Goal: Transaction & Acquisition: Purchase product/service

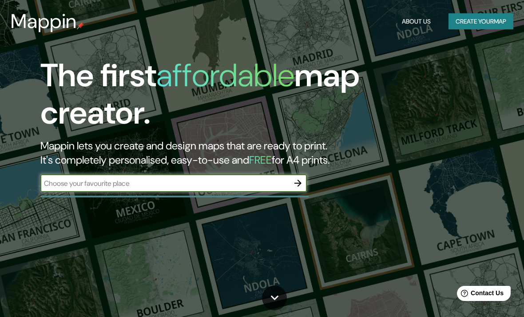
click at [285, 186] on input "text" at bounding box center [164, 183] width 249 height 10
click at [469, 17] on button "Create your map" at bounding box center [481, 21] width 65 height 16
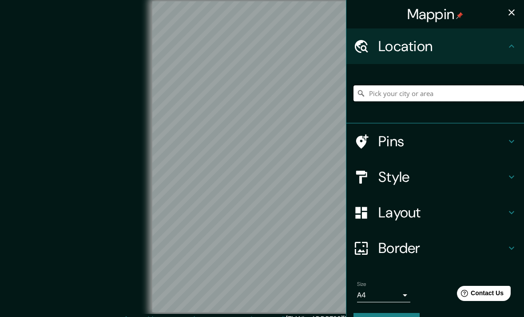
click at [402, 97] on input "Pick your city or area" at bounding box center [439, 93] width 171 height 16
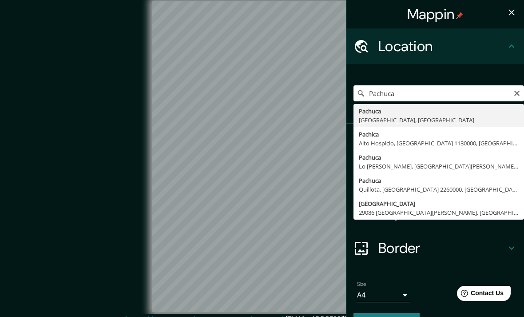
type input "Pachuca, Hidalgo, México"
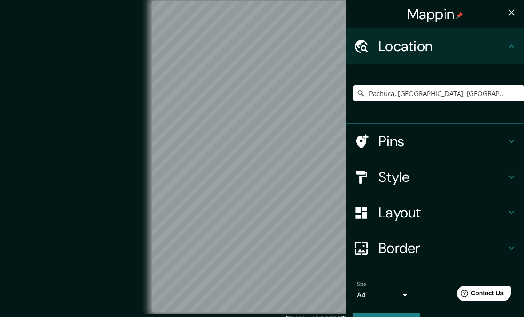
click at [60, 89] on div "© Mapbox © OpenStreetMap Improve this map" at bounding box center [262, 156] width 472 height 285
click at [509, 11] on icon "button" at bounding box center [512, 12] width 6 height 6
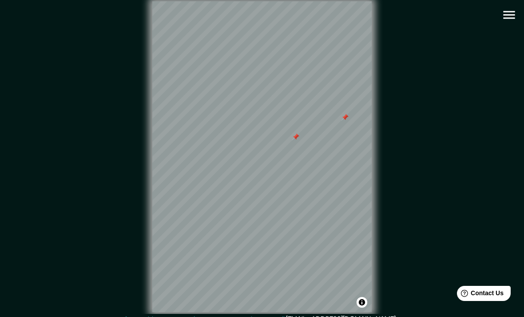
click at [295, 140] on div at bounding box center [295, 136] width 7 height 7
click at [345, 121] on div at bounding box center [345, 117] width 7 height 7
click at [342, 116] on div at bounding box center [344, 112] width 7 height 7
click at [345, 113] on div at bounding box center [344, 109] width 7 height 7
click at [514, 12] on icon "button" at bounding box center [509, 15] width 12 height 8
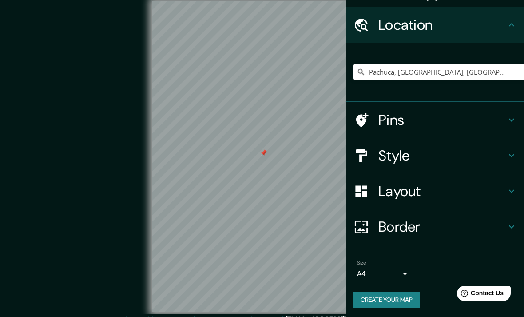
scroll to position [20, 0]
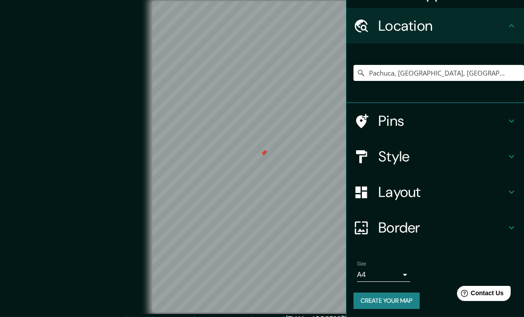
click at [506, 143] on div "Style" at bounding box center [435, 157] width 178 height 36
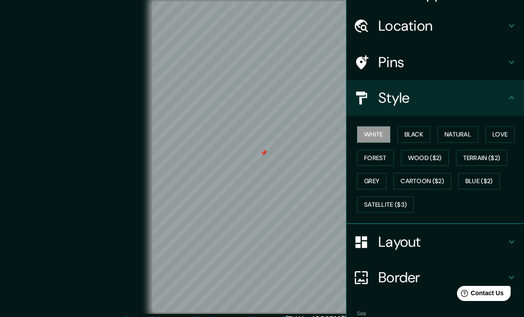
click at [413, 134] on button "Black" at bounding box center [414, 134] width 33 height 16
click at [376, 138] on button "White" at bounding box center [373, 134] width 33 height 16
click at [461, 132] on button "Natural" at bounding box center [457, 134] width 41 height 16
click at [497, 128] on button "Love" at bounding box center [499, 134] width 29 height 16
click at [377, 156] on button "Forest" at bounding box center [375, 158] width 37 height 16
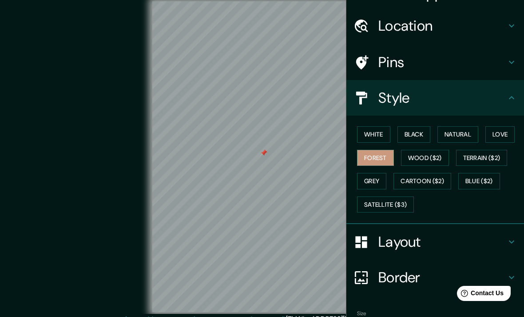
click at [429, 153] on button "Wood ($2)" at bounding box center [425, 158] width 48 height 16
click at [378, 180] on button "Grey" at bounding box center [371, 181] width 29 height 16
click at [374, 179] on button "Grey" at bounding box center [371, 181] width 29 height 16
click at [377, 137] on button "White" at bounding box center [373, 134] width 33 height 16
click at [377, 129] on button "White" at bounding box center [373, 134] width 33 height 16
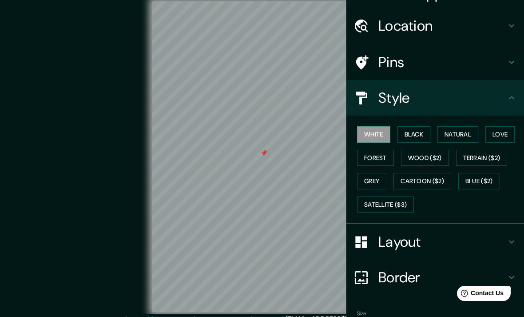
click at [505, 100] on h4 "Style" at bounding box center [442, 98] width 128 height 18
click at [514, 102] on icon at bounding box center [511, 97] width 11 height 11
click at [512, 94] on icon at bounding box center [511, 97] width 11 height 11
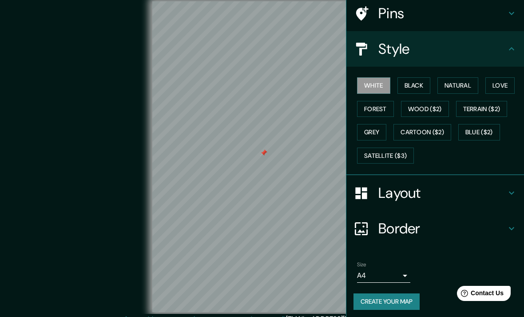
click at [457, 191] on h4 "Layout" at bounding box center [442, 193] width 128 height 18
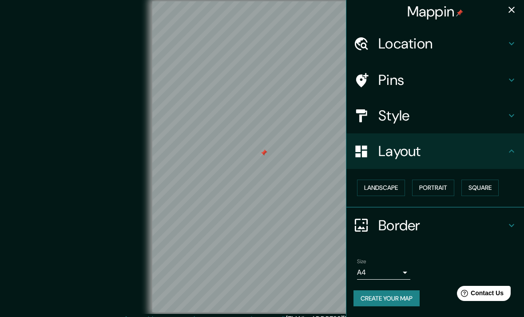
scroll to position [0, 0]
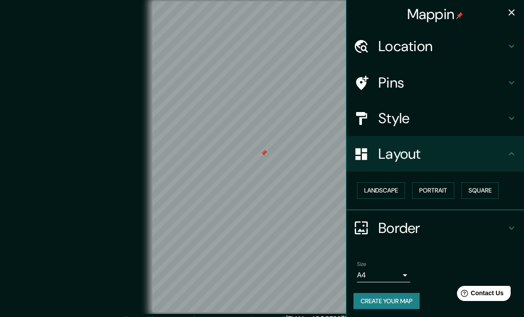
click at [402, 195] on button "Landscape" at bounding box center [381, 190] width 48 height 16
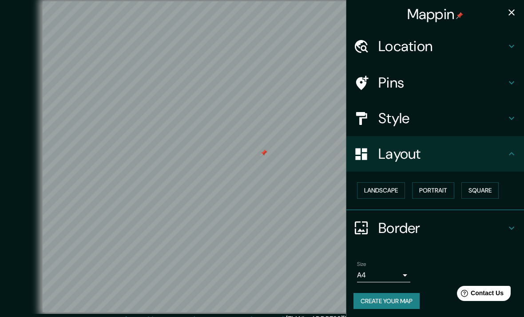
click at [389, 187] on button "Landscape" at bounding box center [381, 190] width 48 height 16
click at [439, 191] on button "Portrait" at bounding box center [433, 190] width 42 height 16
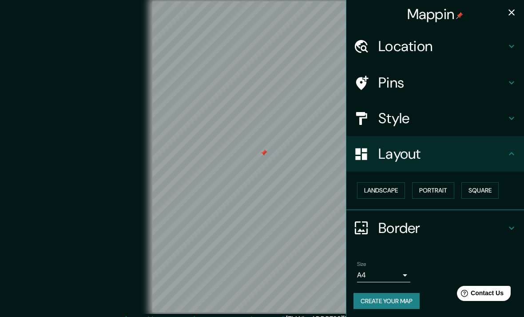
click at [481, 188] on button "Square" at bounding box center [479, 190] width 37 height 16
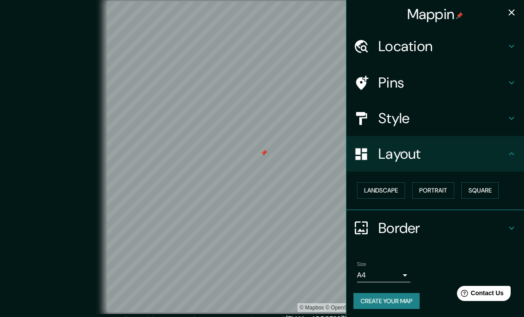
click at [395, 188] on button "Landscape" at bounding box center [381, 190] width 48 height 16
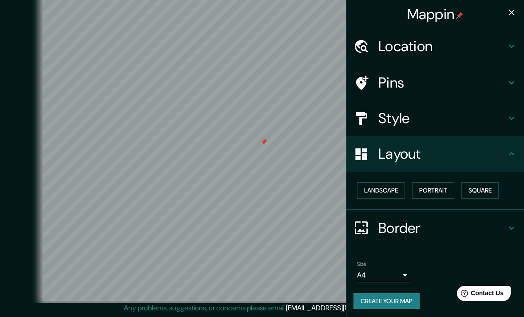
scroll to position [24, 0]
click at [494, 148] on h4 "Layout" at bounding box center [442, 154] width 128 height 18
click at [447, 216] on div "Border" at bounding box center [435, 228] width 178 height 36
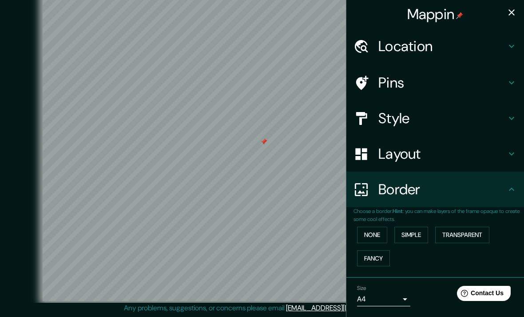
click at [381, 230] on button "None" at bounding box center [372, 235] width 30 height 16
click at [417, 233] on button "Simple" at bounding box center [411, 235] width 34 height 16
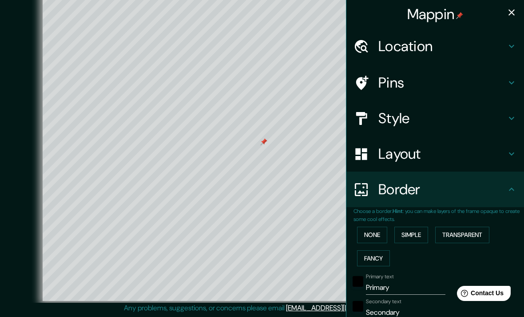
click at [508, 13] on icon "button" at bounding box center [511, 12] width 11 height 11
type input "396"
type input "79"
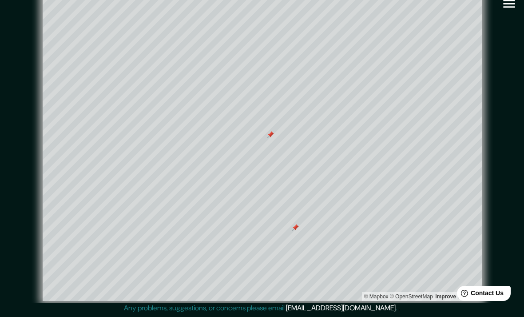
click at [295, 229] on div at bounding box center [295, 227] width 7 height 7
click at [511, 59] on div "© Mapbox © OpenStreetMap Improve this map" at bounding box center [262, 146] width 500 height 314
click at [501, 27] on div "© Mapbox © OpenStreetMap Improve this map" at bounding box center [262, 146] width 500 height 314
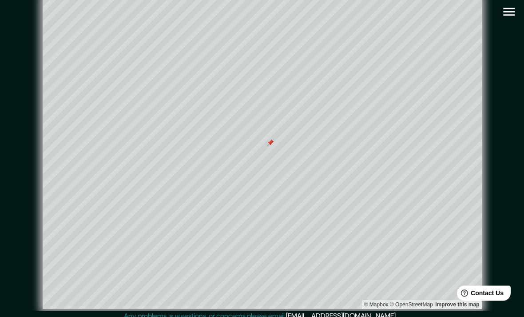
scroll to position [0, 0]
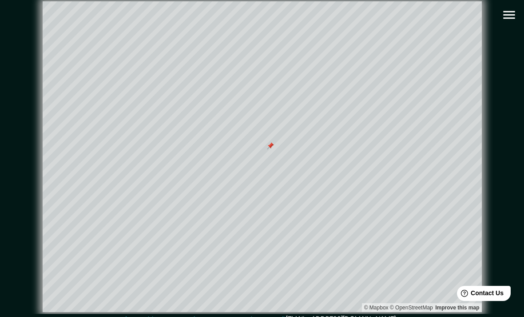
click at [513, 14] on icon "button" at bounding box center [509, 15] width 16 height 16
type input "396"
type input "79"
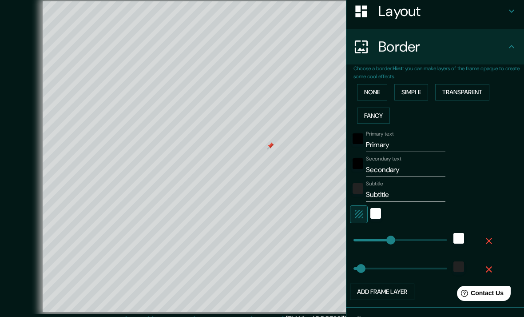
scroll to position [143, 0]
click at [421, 167] on input "Secondary" at bounding box center [406, 169] width 80 height 14
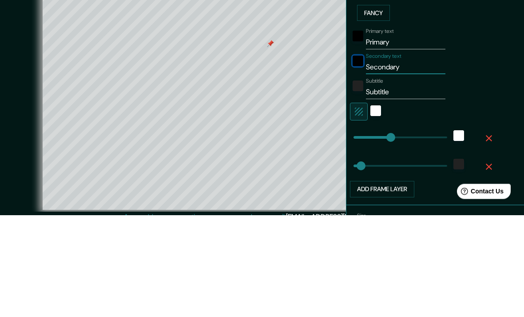
click at [356, 158] on div "black" at bounding box center [358, 163] width 11 height 11
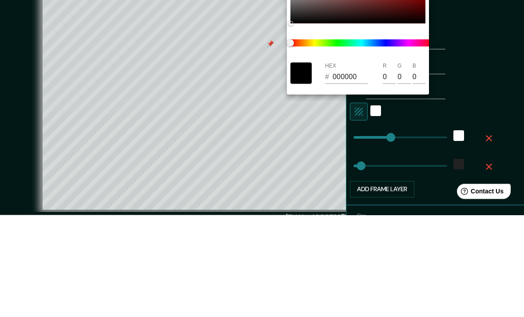
scroll to position [36, 0]
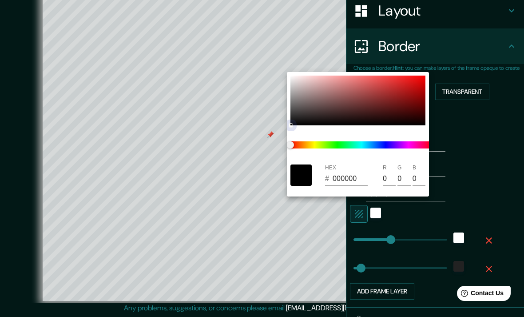
click at [416, 83] on div at bounding box center [357, 101] width 135 height 50
type input "396"
type input "79"
type input "D80F0F"
type input "216"
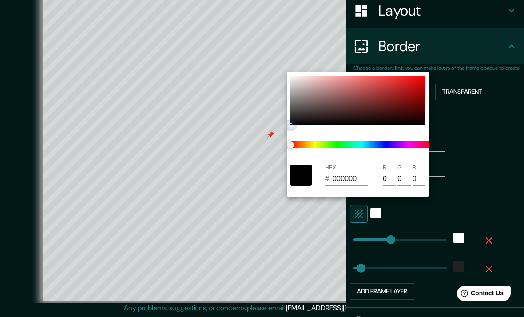
type input "15"
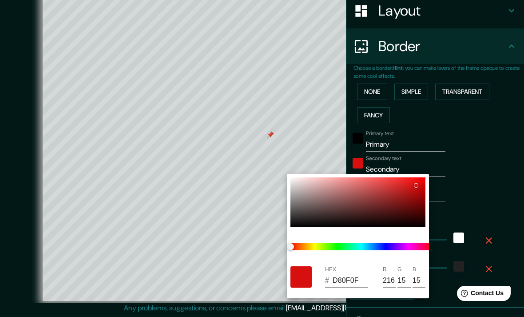
click at [430, 139] on div at bounding box center [262, 158] width 524 height 317
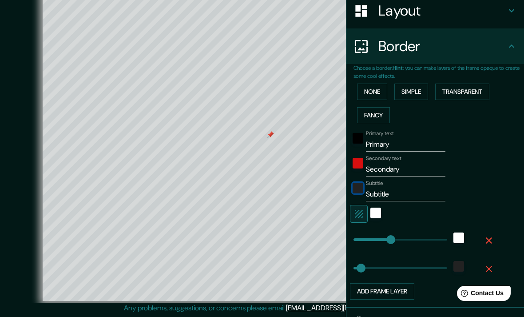
click at [363, 183] on div "color-222222" at bounding box center [358, 188] width 11 height 11
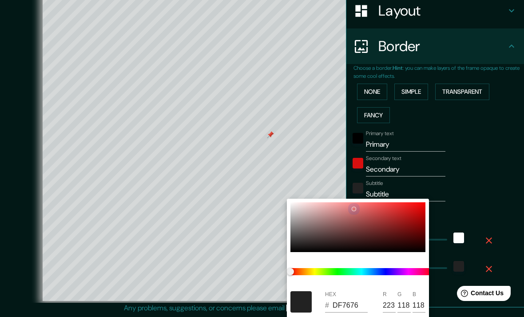
type input "396"
type input "79"
type input "DF7676"
type input "223"
type input "118"
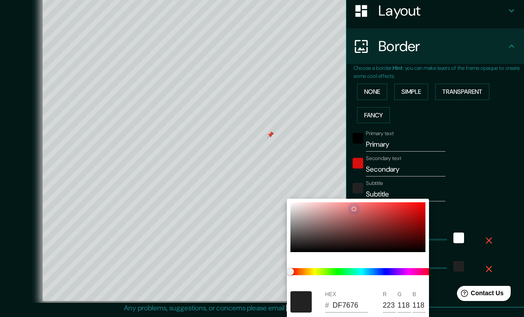
type input "118"
type input "396"
type input "79"
type input "D3A8A8"
type input "211"
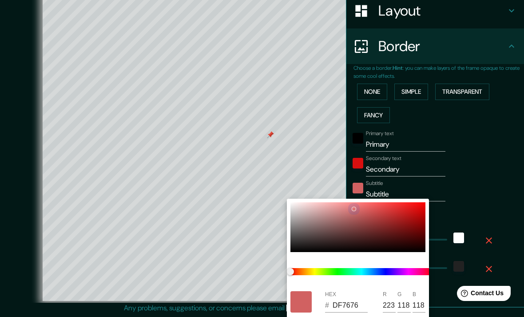
type input "168"
type input "396"
type input "79"
type input "AA5454"
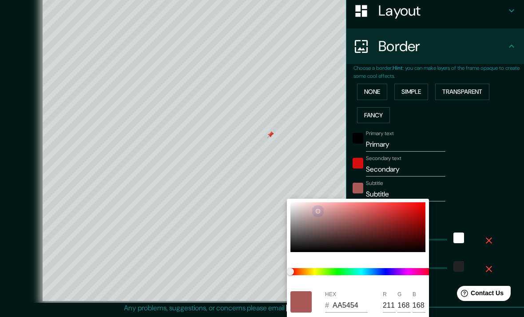
type input "170"
type input "84"
type input "396"
type input "79"
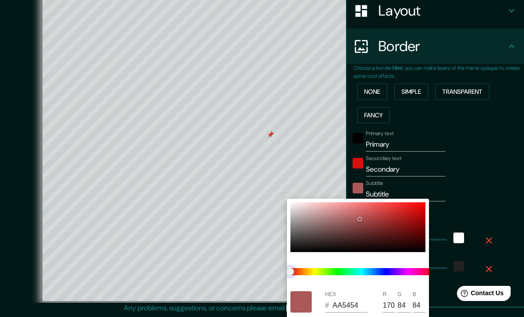
type input "000000"
type input "0"
click at [318, 257] on div at bounding box center [361, 271] width 149 height 32
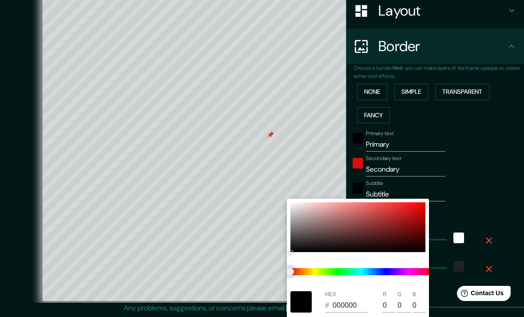
type input "396"
type input "79"
type input "396"
type input "79"
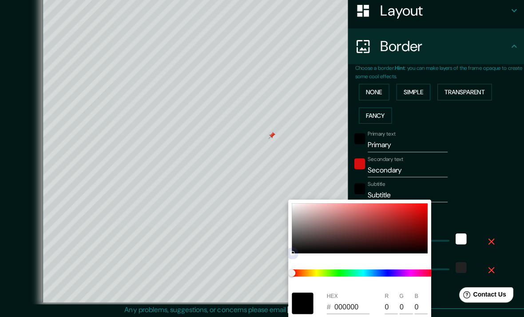
click at [371, 251] on div at bounding box center [357, 227] width 135 height 50
type input "396"
type input "79"
type input "396"
type input "79"
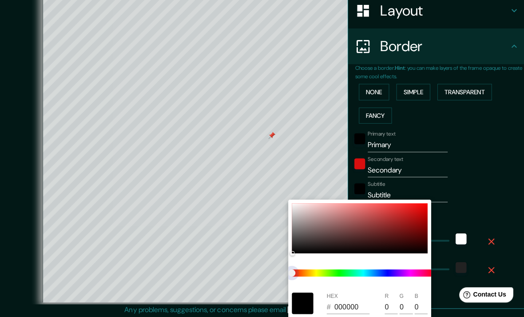
type input "396"
type input "79"
click at [358, 215] on div at bounding box center [357, 227] width 135 height 50
type input "396"
type input "79"
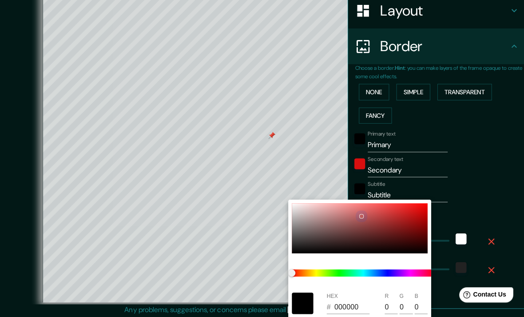
type input "BF5E5E"
type input "191"
type input "94"
type input "396"
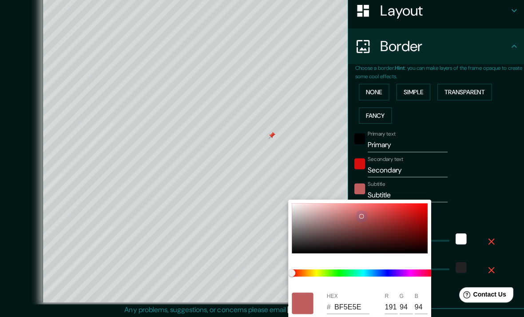
type input "79"
type input "302121"
type input "48"
type input "33"
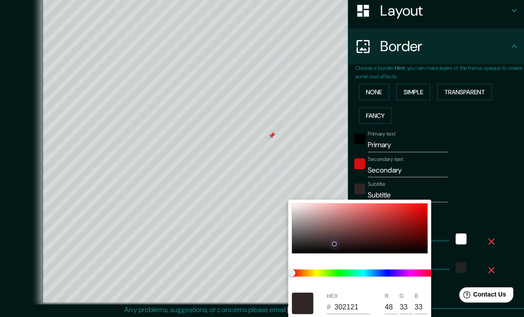
type input "396"
type input "79"
type input "000000"
type input "0"
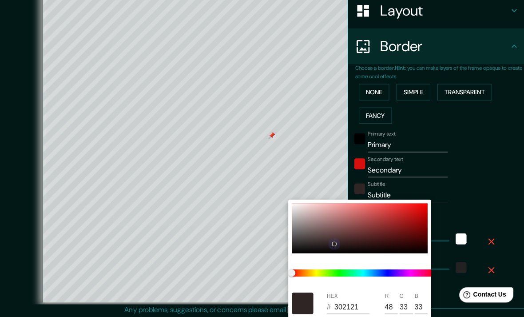
type input "0"
type input "396"
type input "79"
type input "141211"
type input "20"
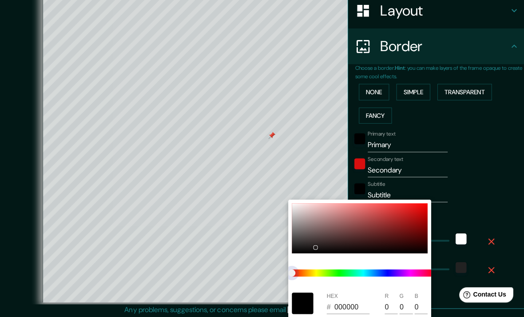
type input "18"
type input "17"
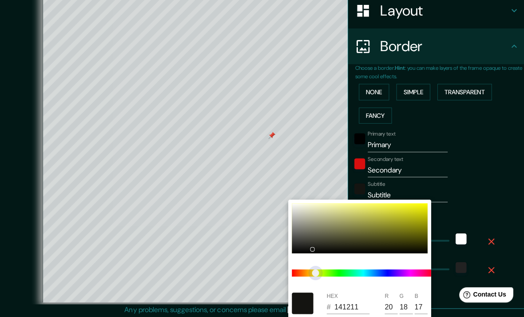
type input "396"
type input "79"
type input "131411"
type input "19"
type input "20"
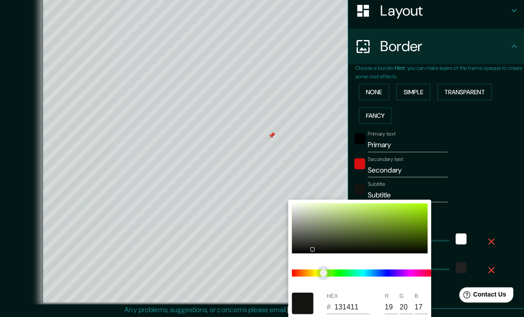
type input "396"
type input "79"
type input "141411"
type input "20"
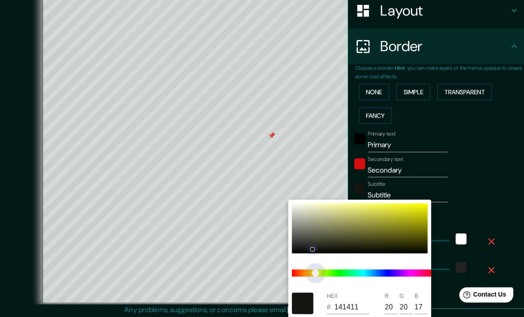
type input "396"
type input "79"
type input "BABA04"
type input "186"
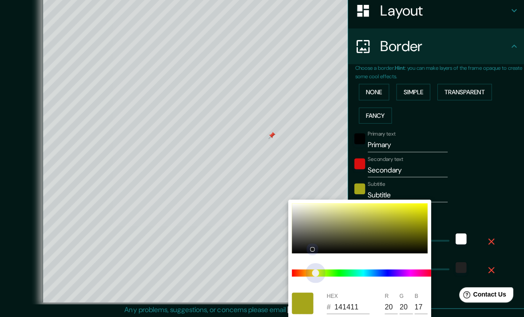
type input "4"
type input "396"
type input "79"
type input "B1B11B"
type input "177"
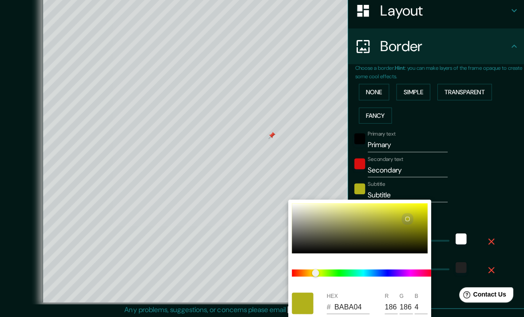
type input "177"
type input "27"
click at [33, 91] on div at bounding box center [262, 158] width 524 height 317
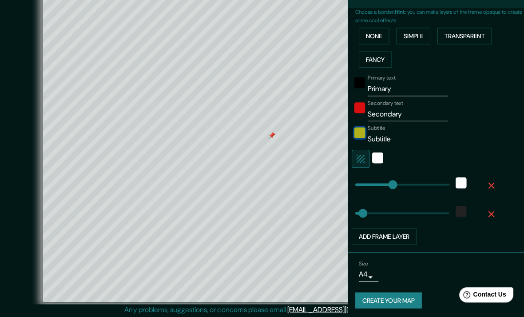
scroll to position [197, 0]
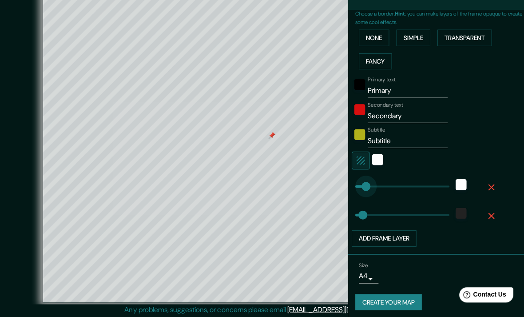
type input "188"
type input "305"
type input "33"
type input "80"
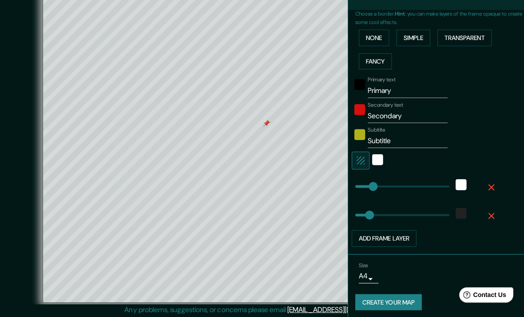
click at [484, 211] on icon "button" at bounding box center [489, 214] width 11 height 11
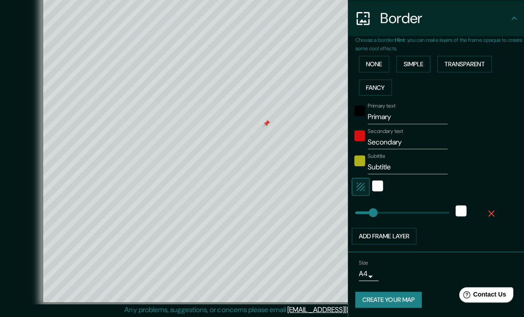
scroll to position [168, 0]
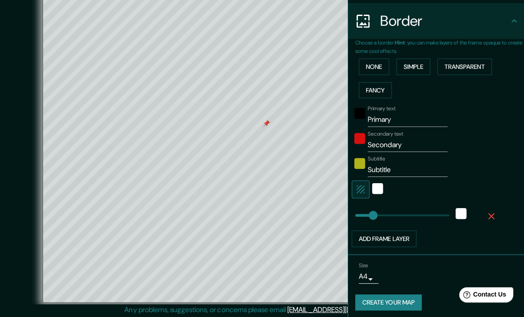
click at [485, 210] on icon "button" at bounding box center [489, 215] width 11 height 11
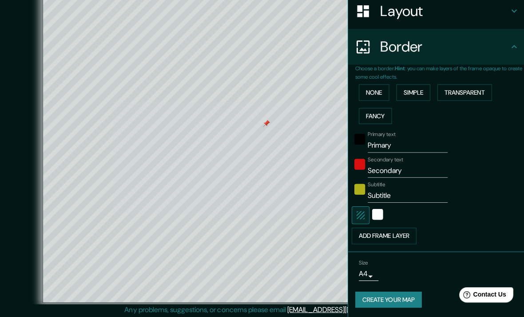
scroll to position [139, 0]
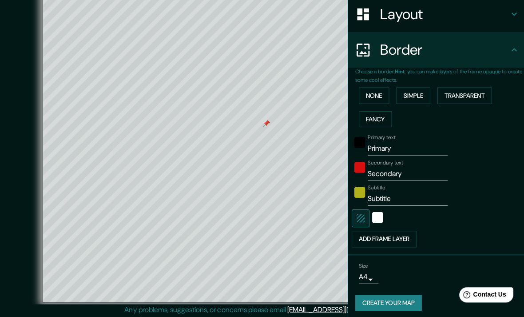
click at [12, 52] on div "© Mapbox © OpenStreetMap Improve this map" at bounding box center [262, 146] width 500 height 314
click at [507, 53] on div "Border" at bounding box center [435, 50] width 178 height 36
click at [402, 298] on button "Create your map" at bounding box center [387, 301] width 66 height 16
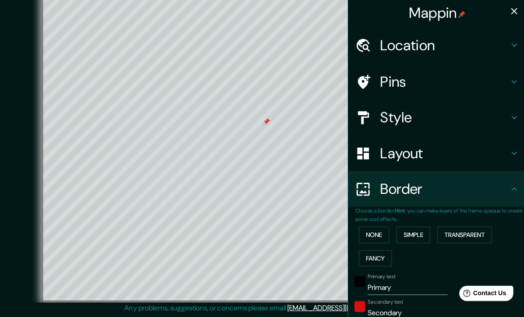
scroll to position [0, 0]
click at [504, 118] on h4 "Style" at bounding box center [442, 118] width 128 height 18
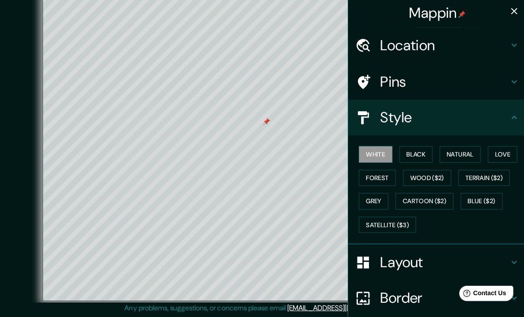
click at [499, 81] on h4 "Pins" at bounding box center [442, 83] width 128 height 18
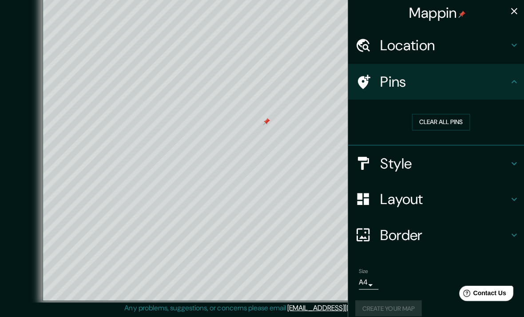
click at [504, 85] on h4 "Pins" at bounding box center [442, 83] width 128 height 18
click at [501, 40] on h4 "Location" at bounding box center [442, 46] width 128 height 18
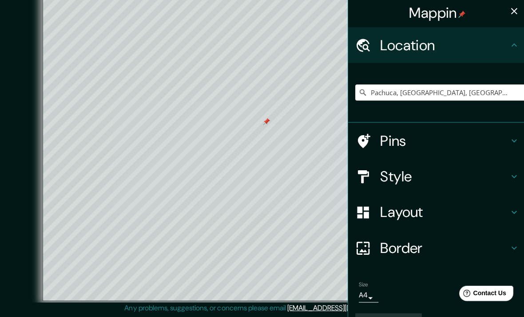
click at [505, 52] on h4 "Location" at bounding box center [442, 46] width 128 height 18
click at [502, 55] on div "Location" at bounding box center [435, 46] width 178 height 36
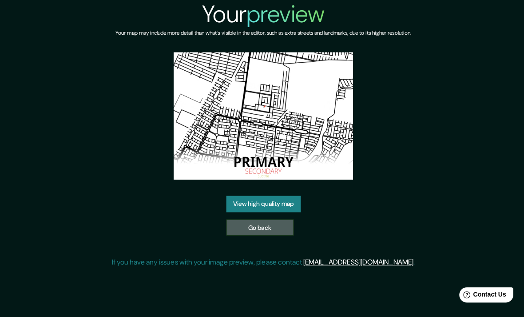
click at [281, 235] on link "Go back" at bounding box center [258, 226] width 67 height 16
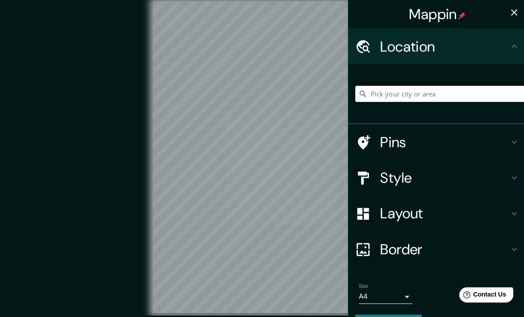
click at [71, 65] on div "© Mapbox © OpenStreetMap Improve this map" at bounding box center [262, 156] width 472 height 285
click at [516, 8] on icon "button" at bounding box center [511, 12] width 11 height 11
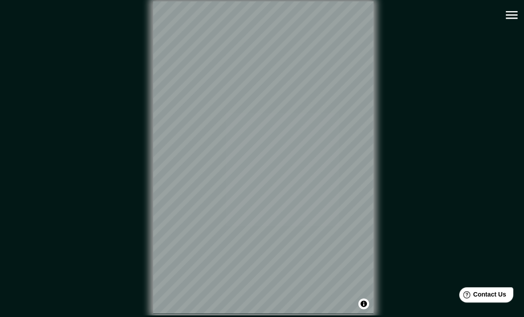
click at [440, 1] on div "© Mapbox © OpenStreetMap Improve this map" at bounding box center [262, 157] width 500 height 314
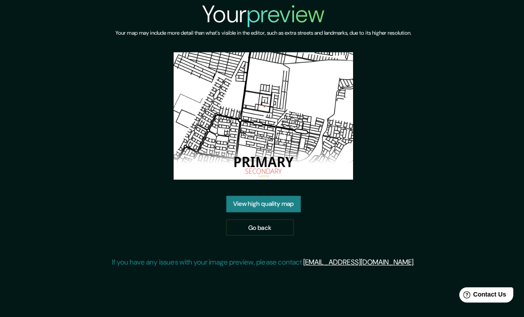
click at [284, 211] on link "View high quality map" at bounding box center [262, 203] width 74 height 16
click at [290, 211] on link "View high quality map" at bounding box center [262, 203] width 74 height 16
